Goal: Task Accomplishment & Management: Manage account settings

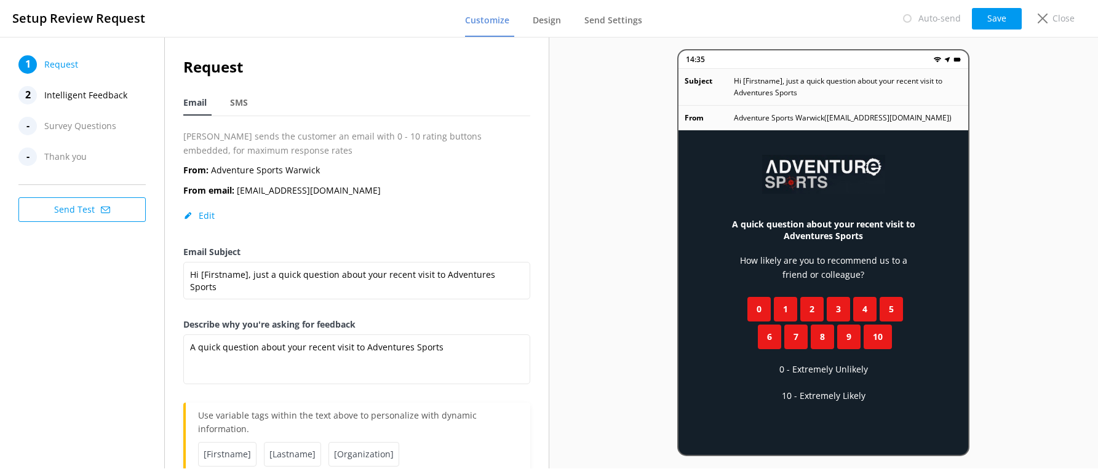
scroll to position [41, 0]
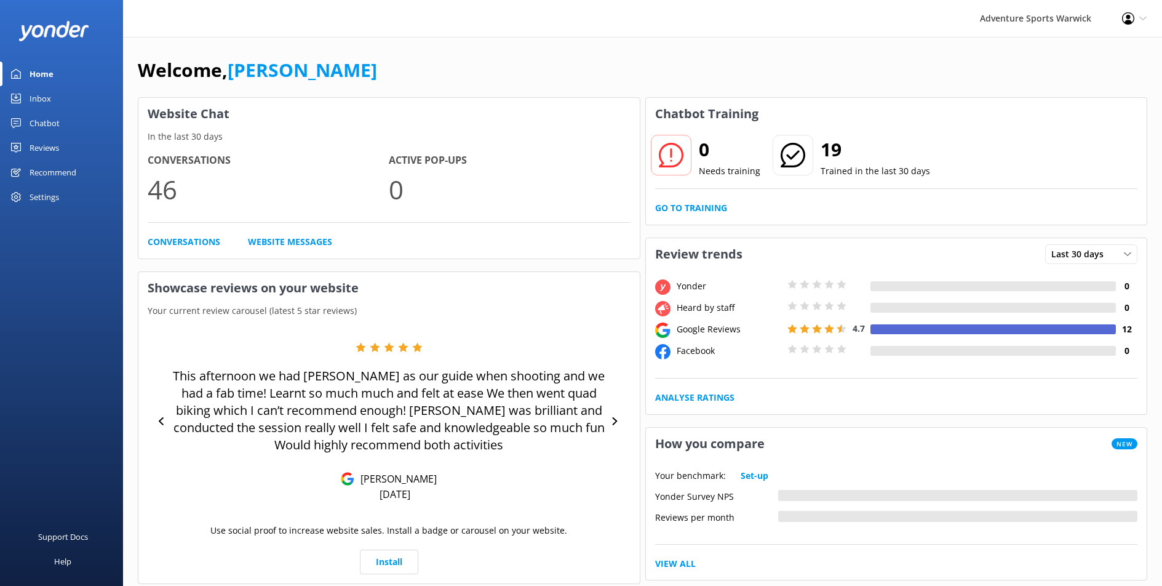
click at [39, 100] on div "Inbox" at bounding box center [41, 98] width 22 height 25
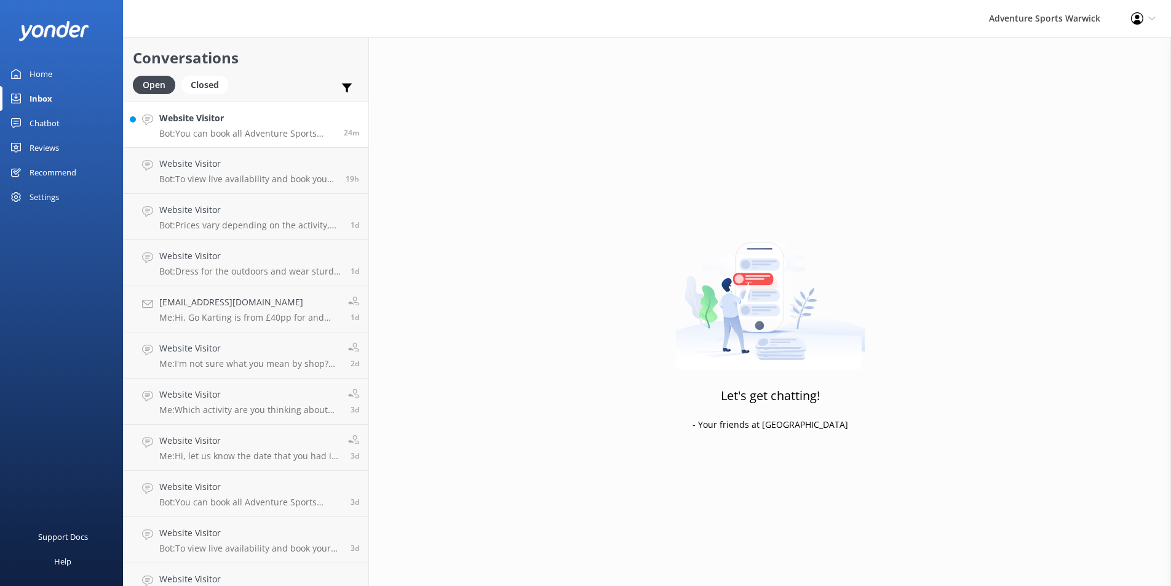
click at [255, 127] on div "Website Visitor Bot: You can book all Adventure Sports activity packages online…" at bounding box center [246, 124] width 175 height 26
